Goal: Information Seeking & Learning: Learn about a topic

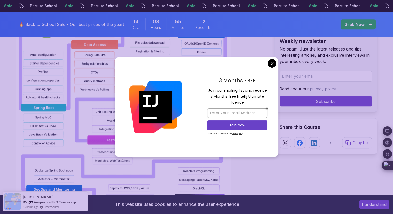
scroll to position [543, 0]
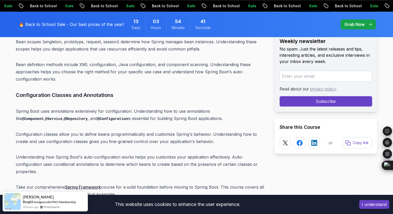
scroll to position [2609, 0]
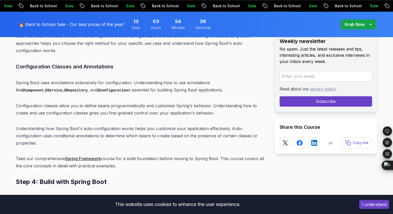
click at [95, 156] on link "Spring Framework" at bounding box center [83, 158] width 36 height 5
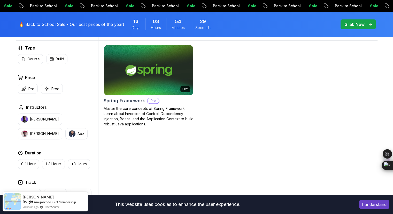
scroll to position [155, 0]
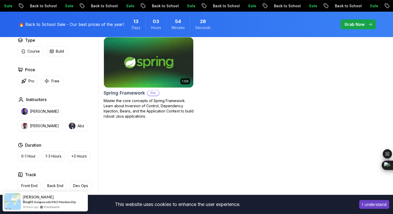
click at [161, 107] on p "Master the core concepts of Spring Framework. Learn about Inversion of Control,…" at bounding box center [149, 108] width 90 height 21
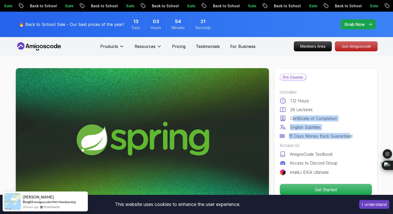
drag, startPoint x: 294, startPoint y: 118, endPoint x: 351, endPoint y: 136, distance: 59.6
click at [351, 136] on div "Includes: 1.12 Hours 26 Lectures Certificate of Completion English Subtitles 15…" at bounding box center [326, 114] width 93 height 50
click at [351, 136] on p "15 Days Money Back Guaranteed" at bounding box center [321, 136] width 64 height 6
